Goal: Task Accomplishment & Management: Complete application form

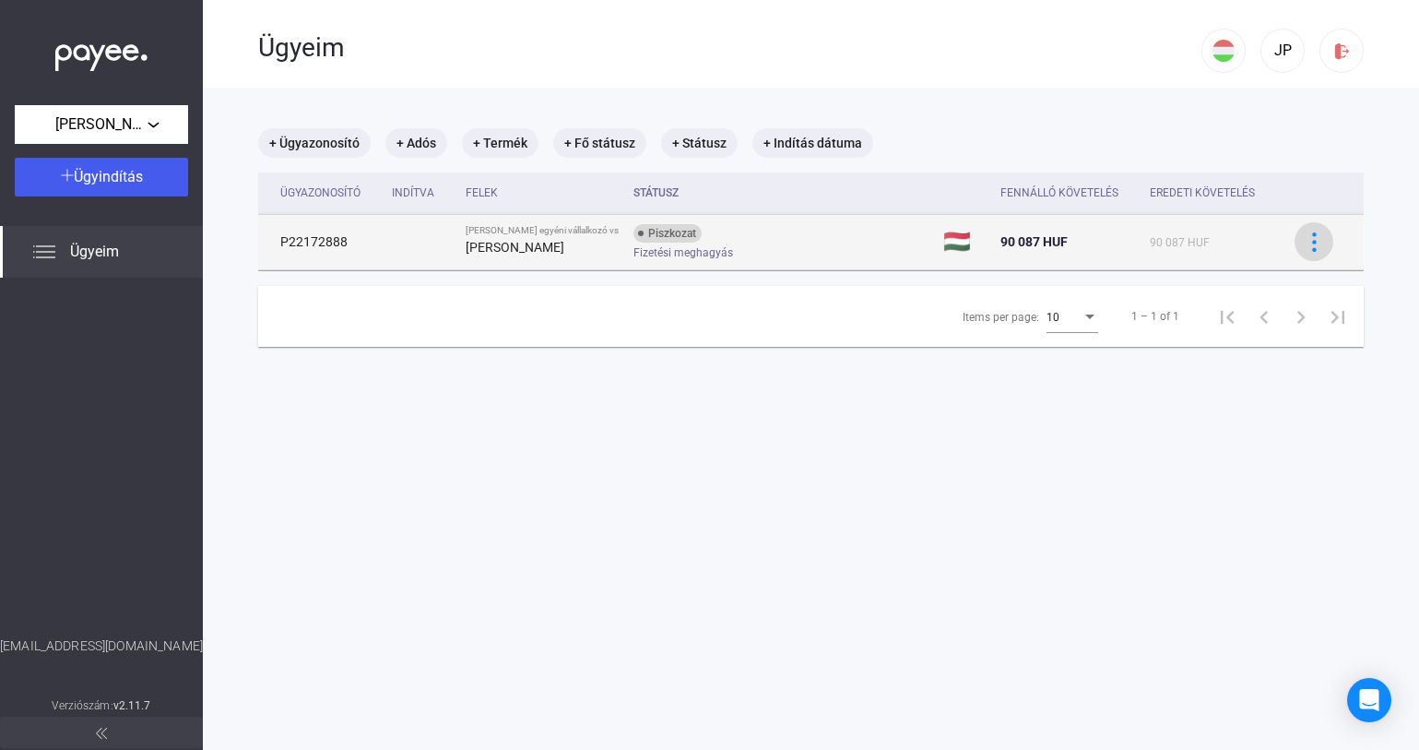
click at [1305, 242] on img at bounding box center [1314, 241] width 19 height 19
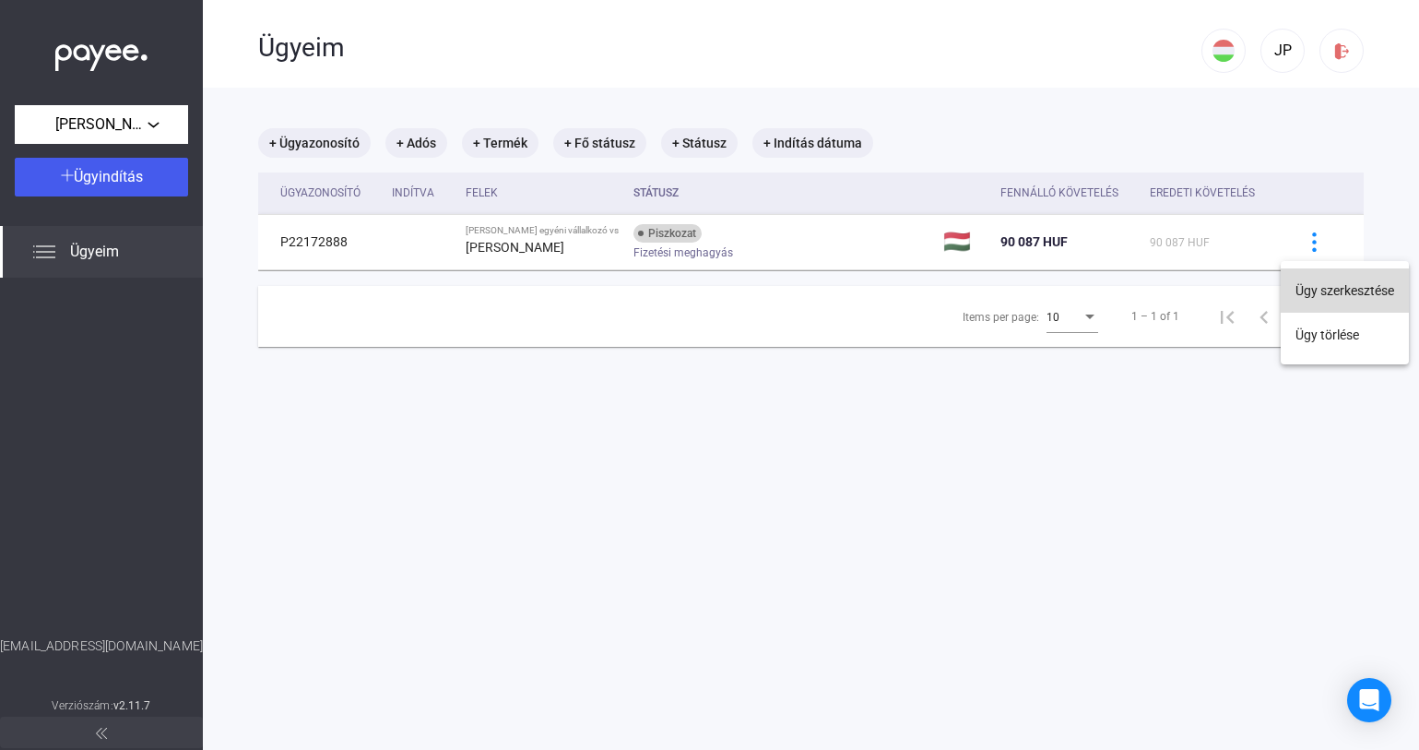
click at [1335, 299] on button "Ügy szerkesztése" at bounding box center [1345, 290] width 128 height 44
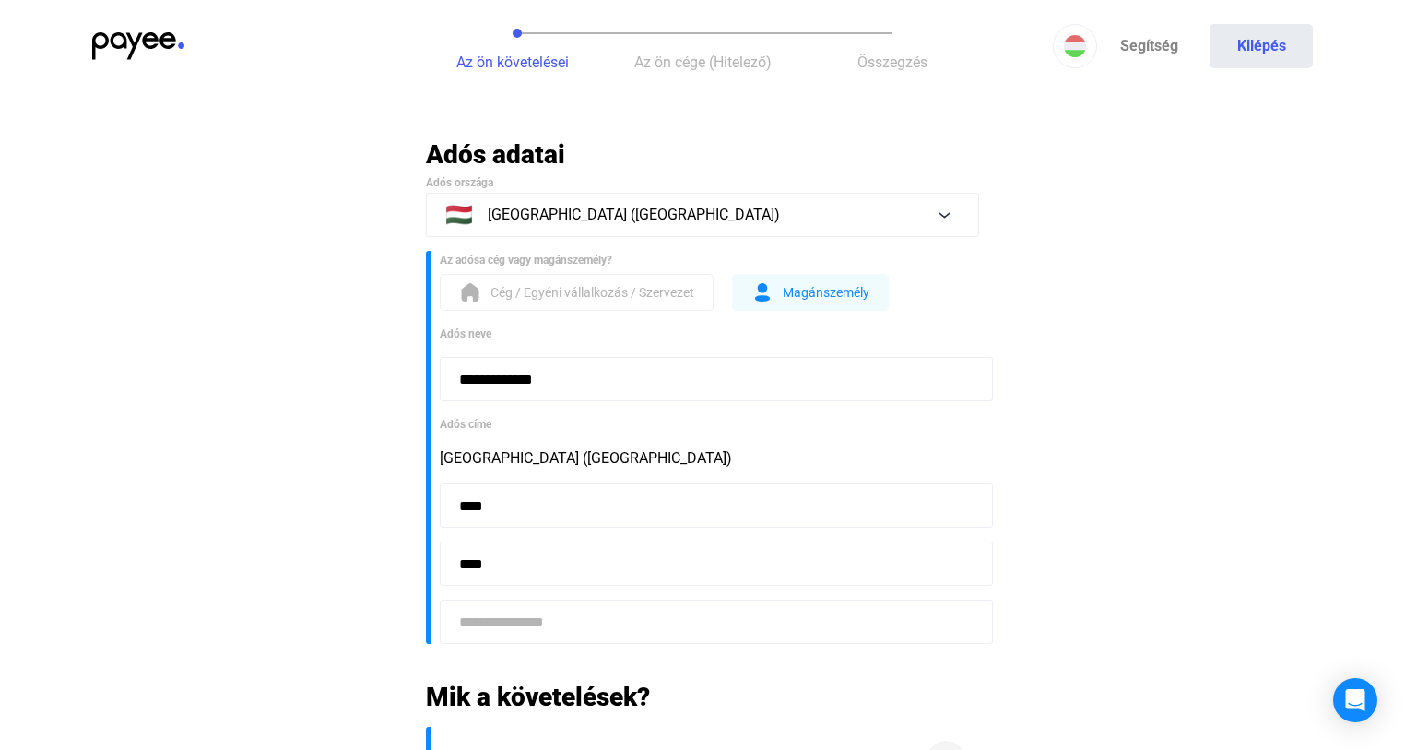
click at [711, 62] on span "Az ön cége (Hitelező)" at bounding box center [702, 62] width 137 height 18
click at [716, 54] on span "Az ön cége (Hitelező)" at bounding box center [702, 62] width 137 height 18
